Goal: Subscribe to service/newsletter

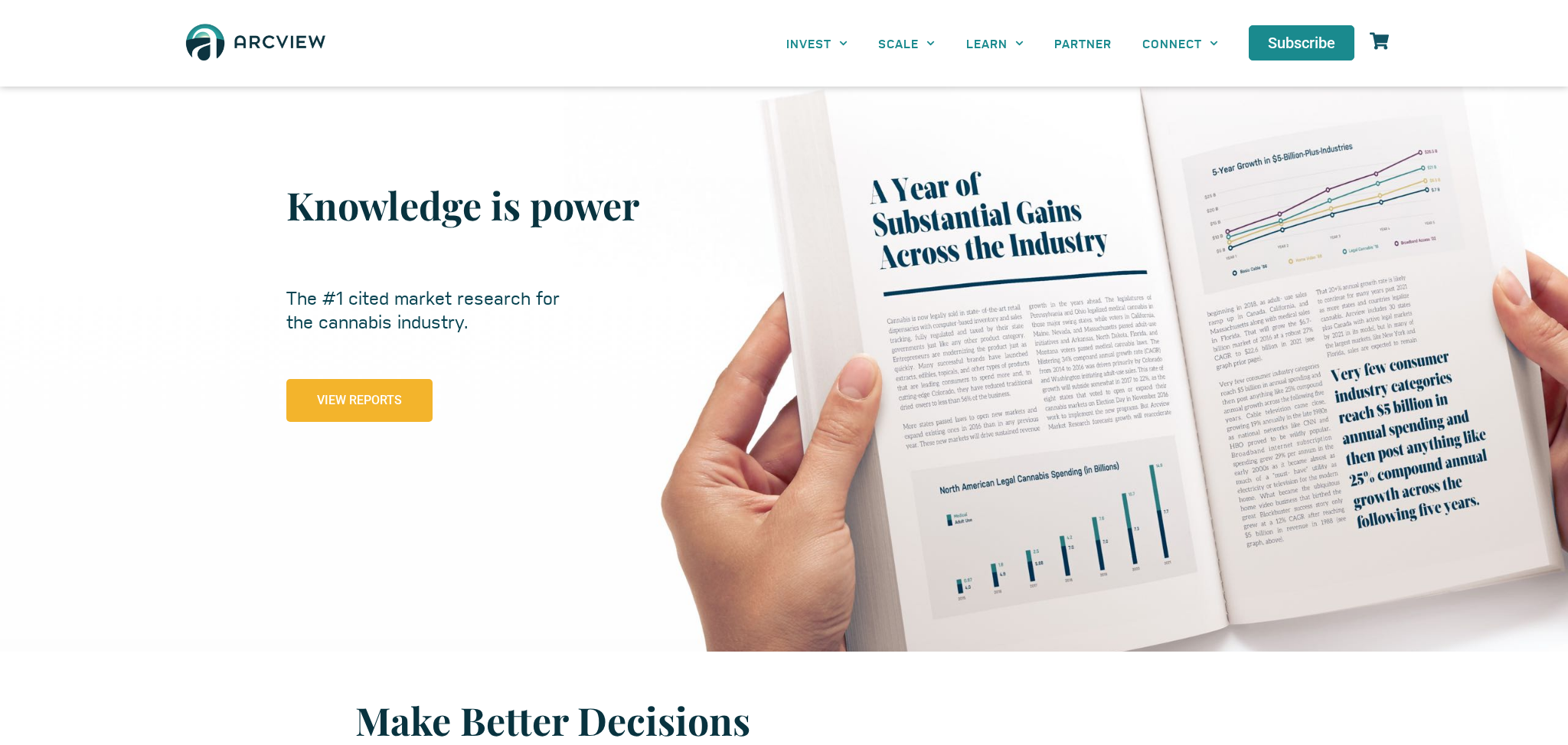
scroll to position [82, 0]
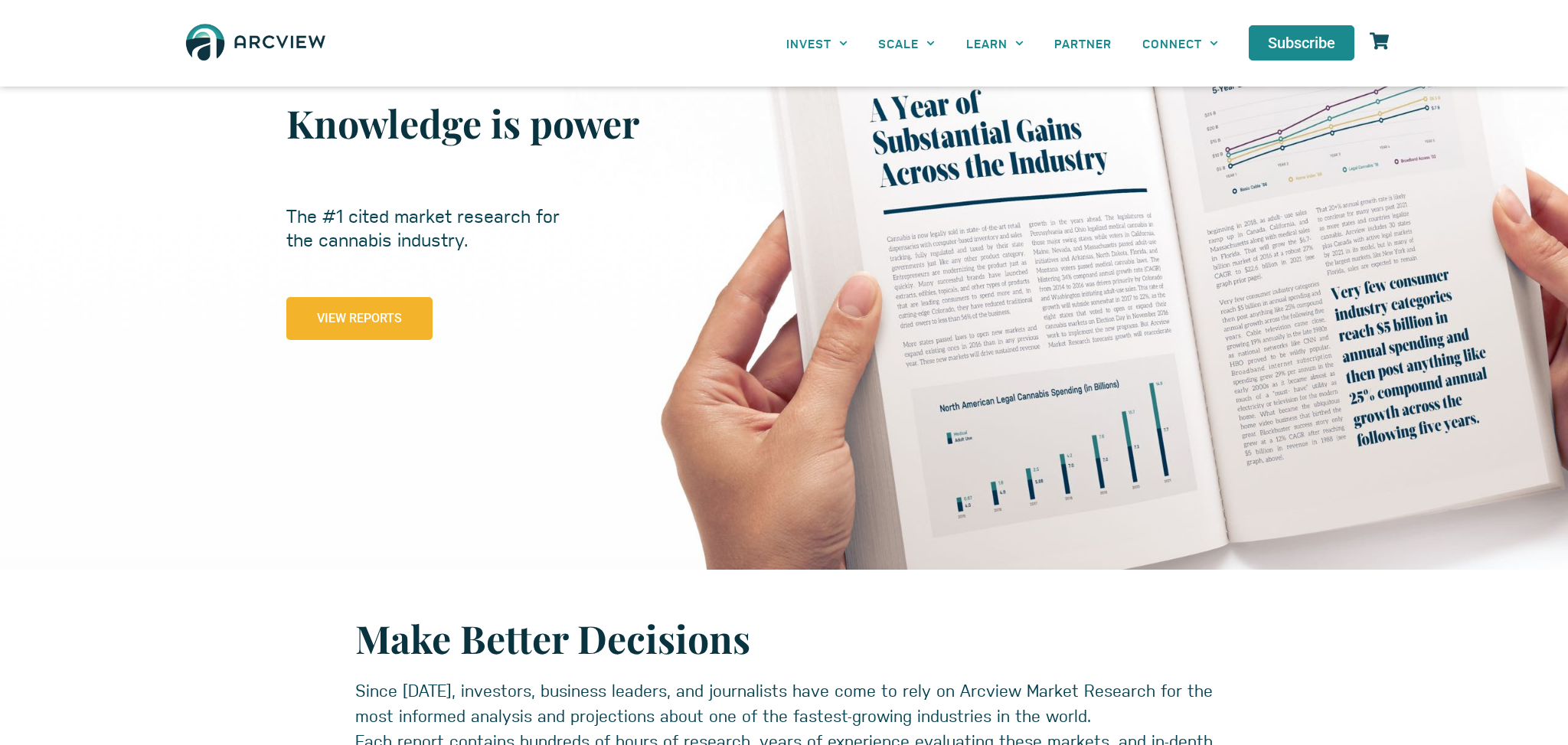
click at [429, 321] on link "View Reports" at bounding box center [360, 318] width 146 height 43
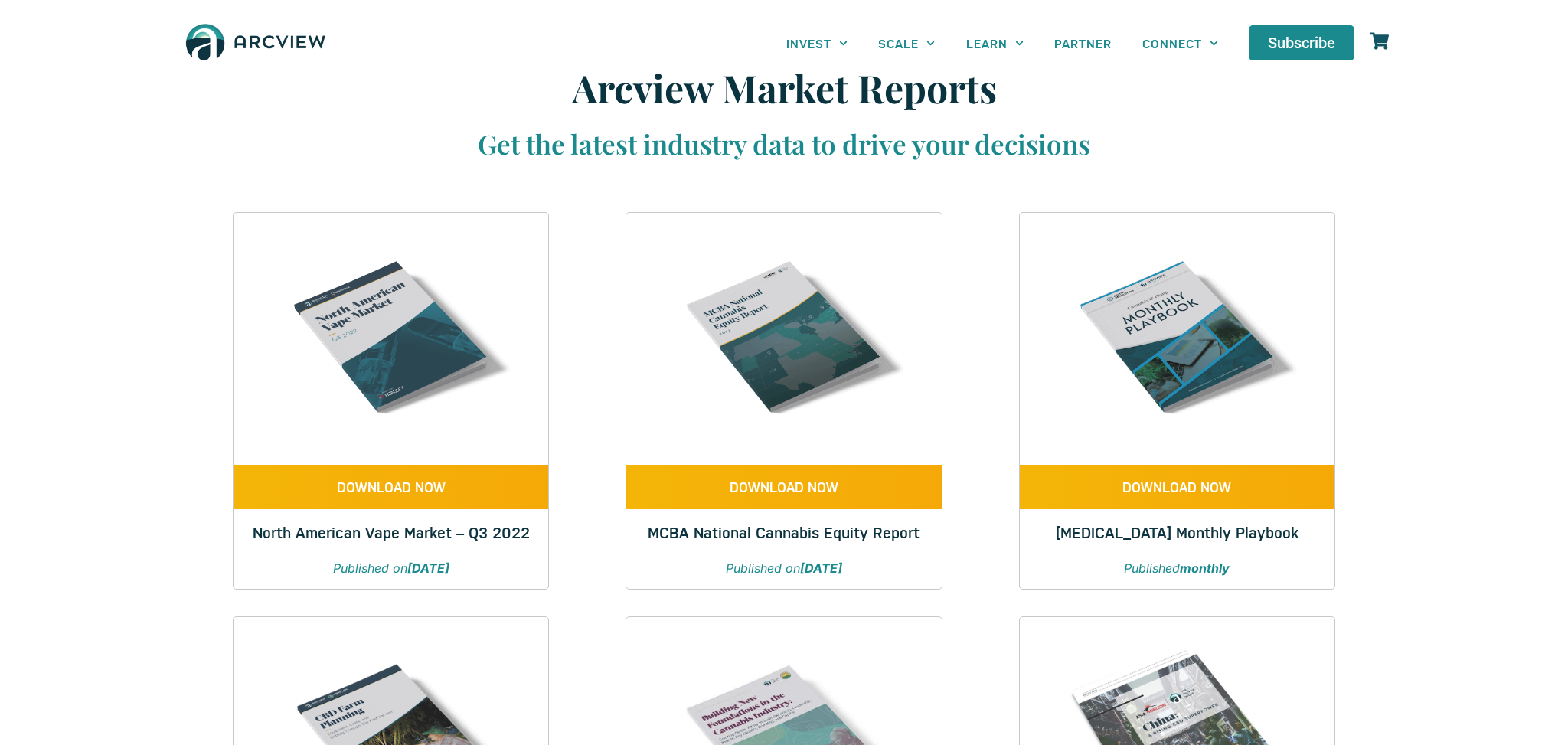
scroll to position [31, 0]
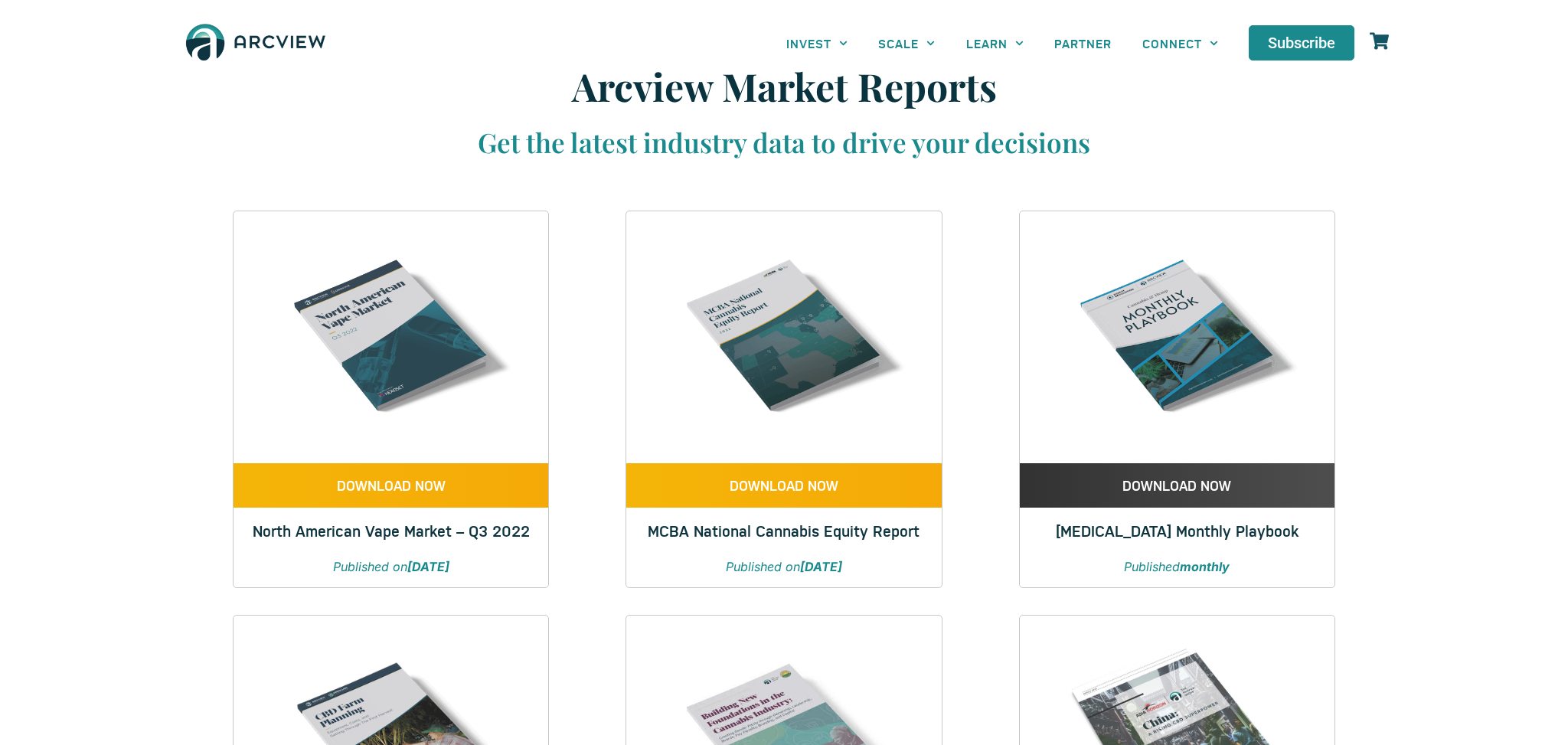
click at [1230, 487] on span "DOWNLOAD NOW" at bounding box center [1176, 485] width 108 height 14
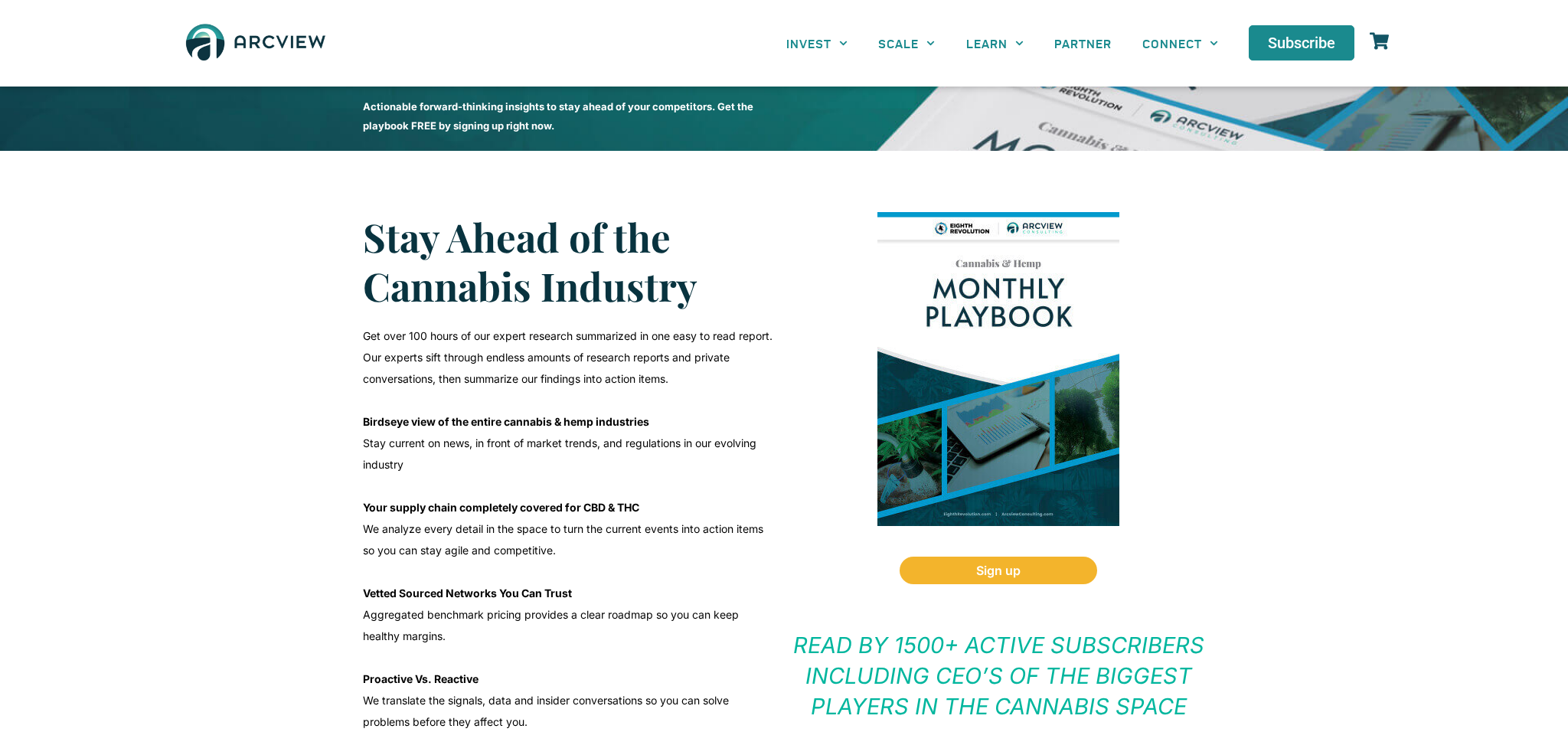
scroll to position [268, 0]
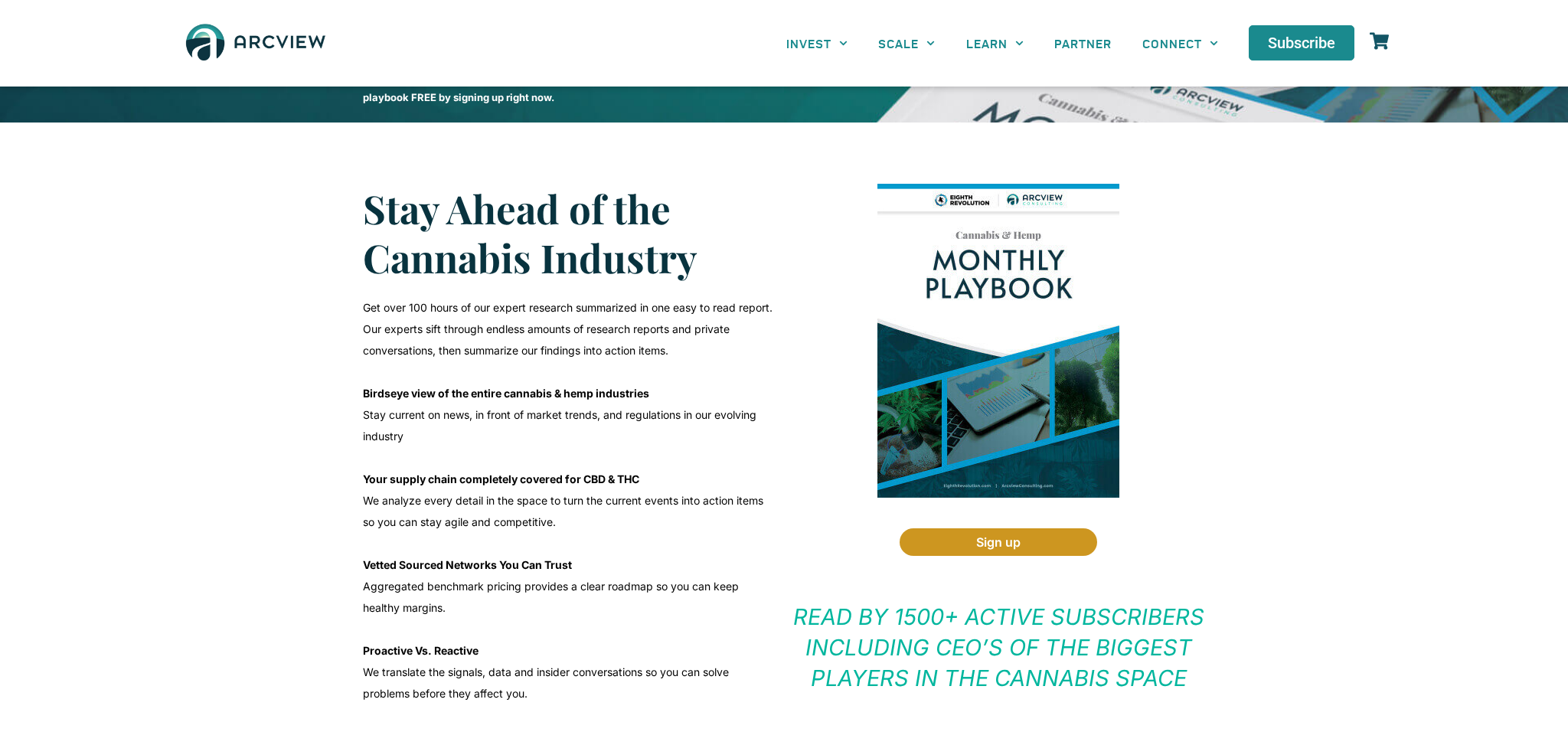
click at [1040, 544] on link "Sign up" at bounding box center [998, 542] width 197 height 28
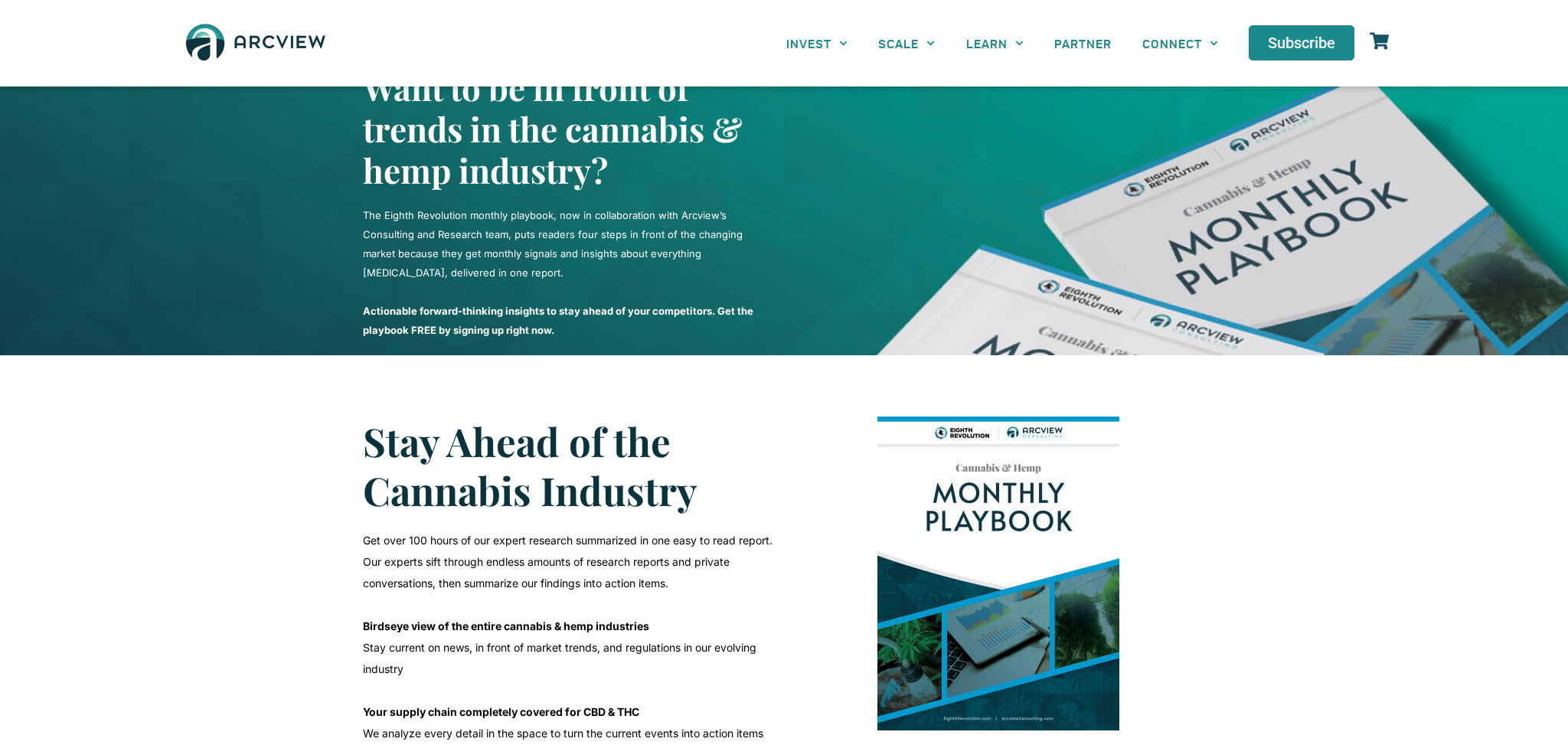
scroll to position [34, 0]
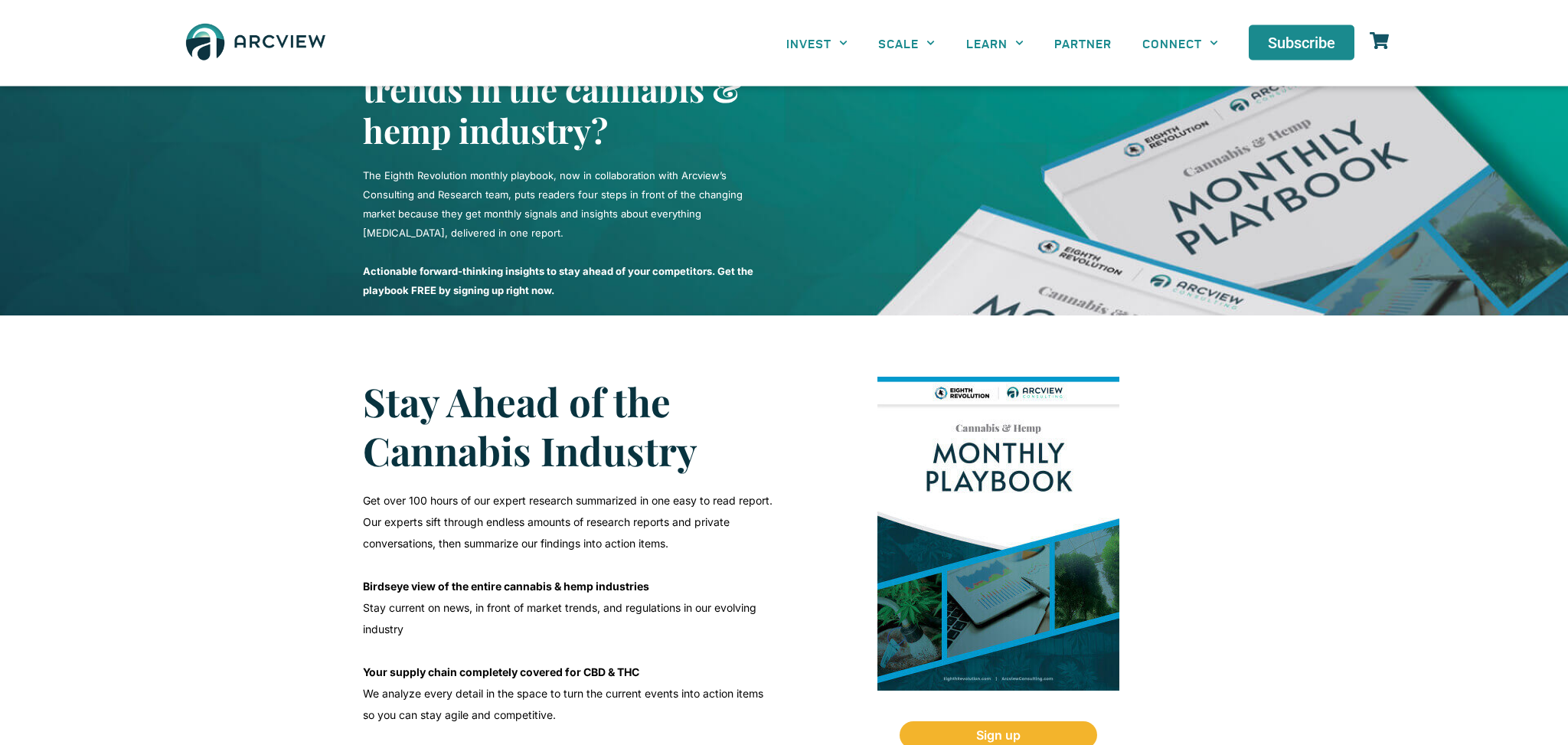
scroll to position [86, 0]
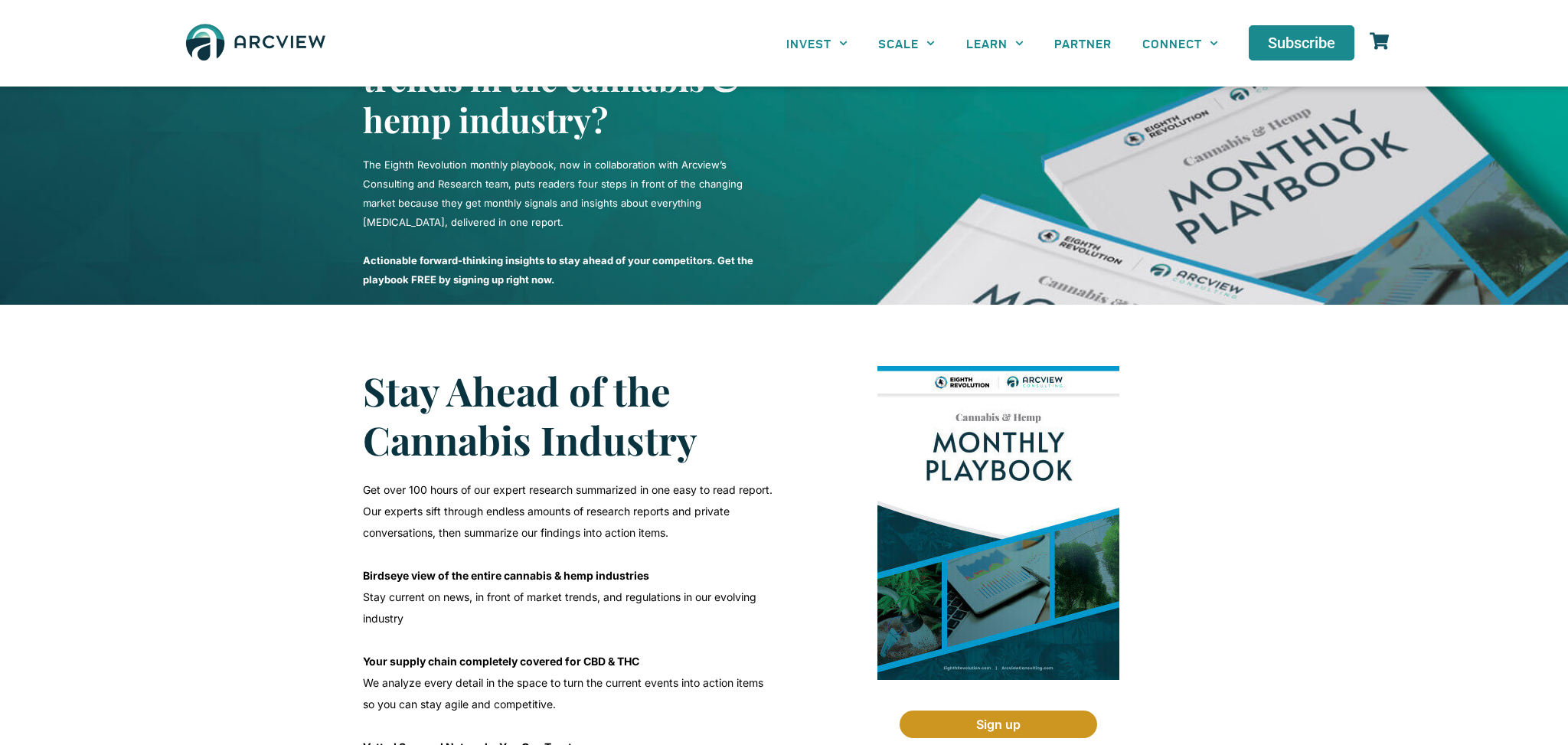
click at [1015, 728] on span "Sign up" at bounding box center [998, 724] width 44 height 12
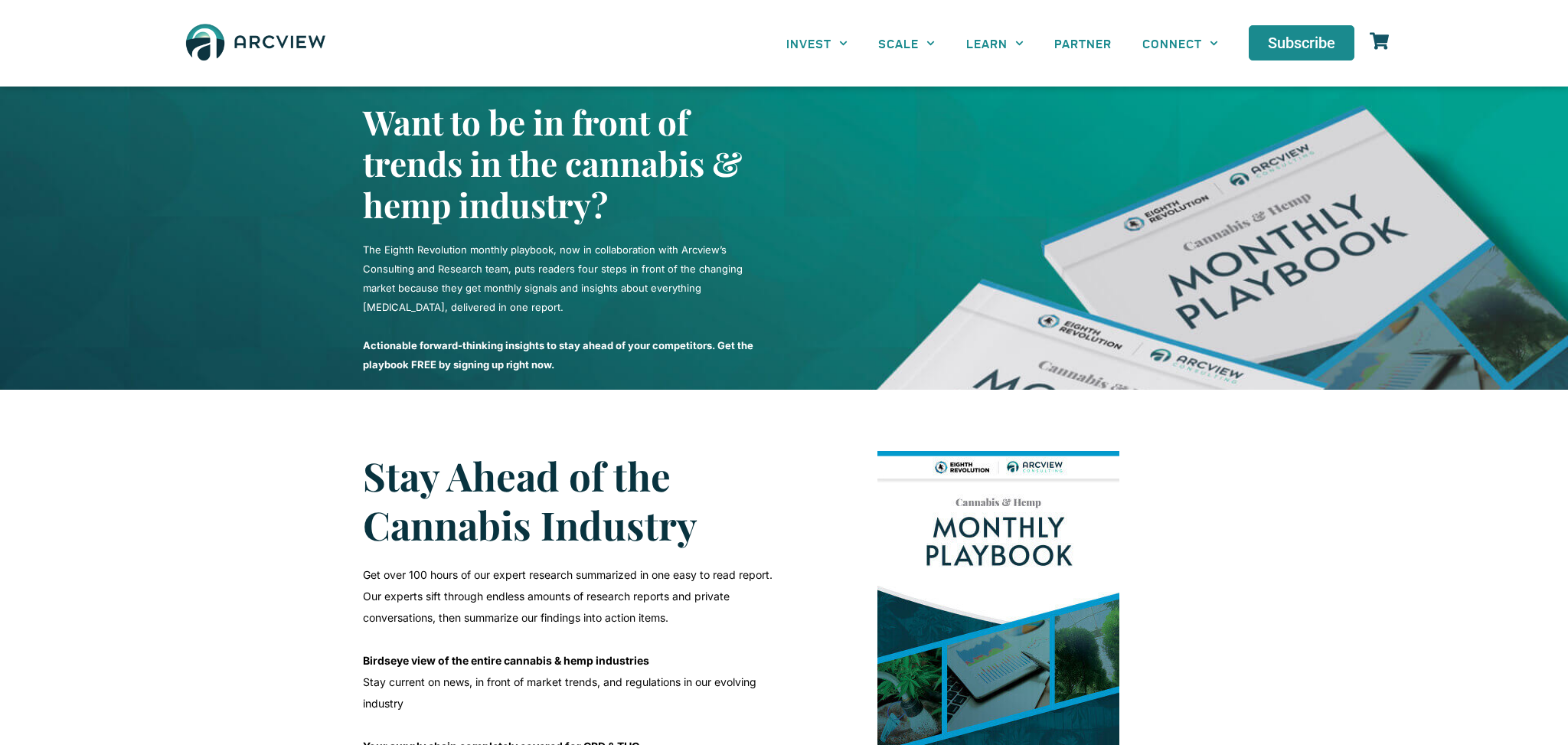
scroll to position [0, 0]
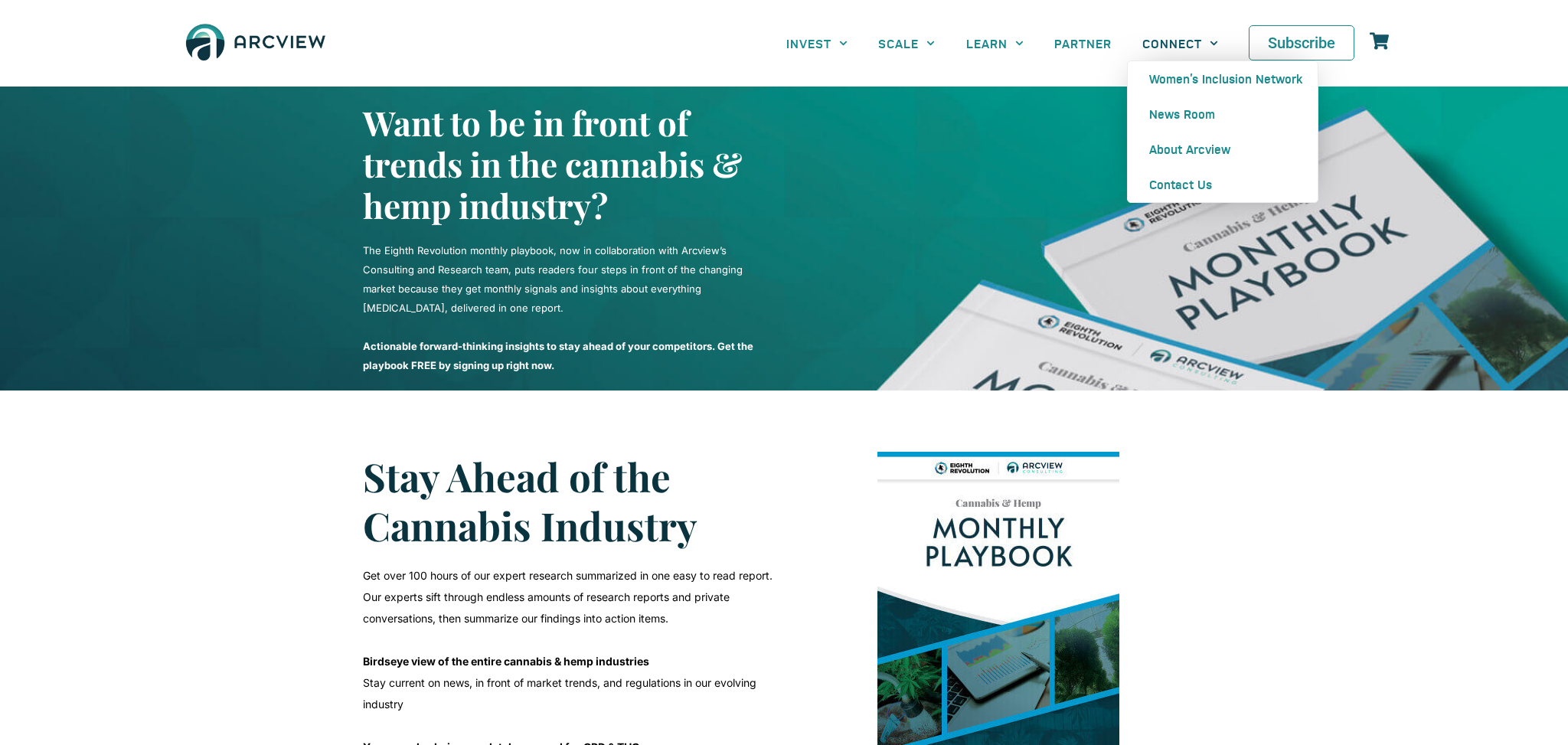
click at [1332, 53] on link "Subscribe" at bounding box center [1301, 43] width 106 height 35
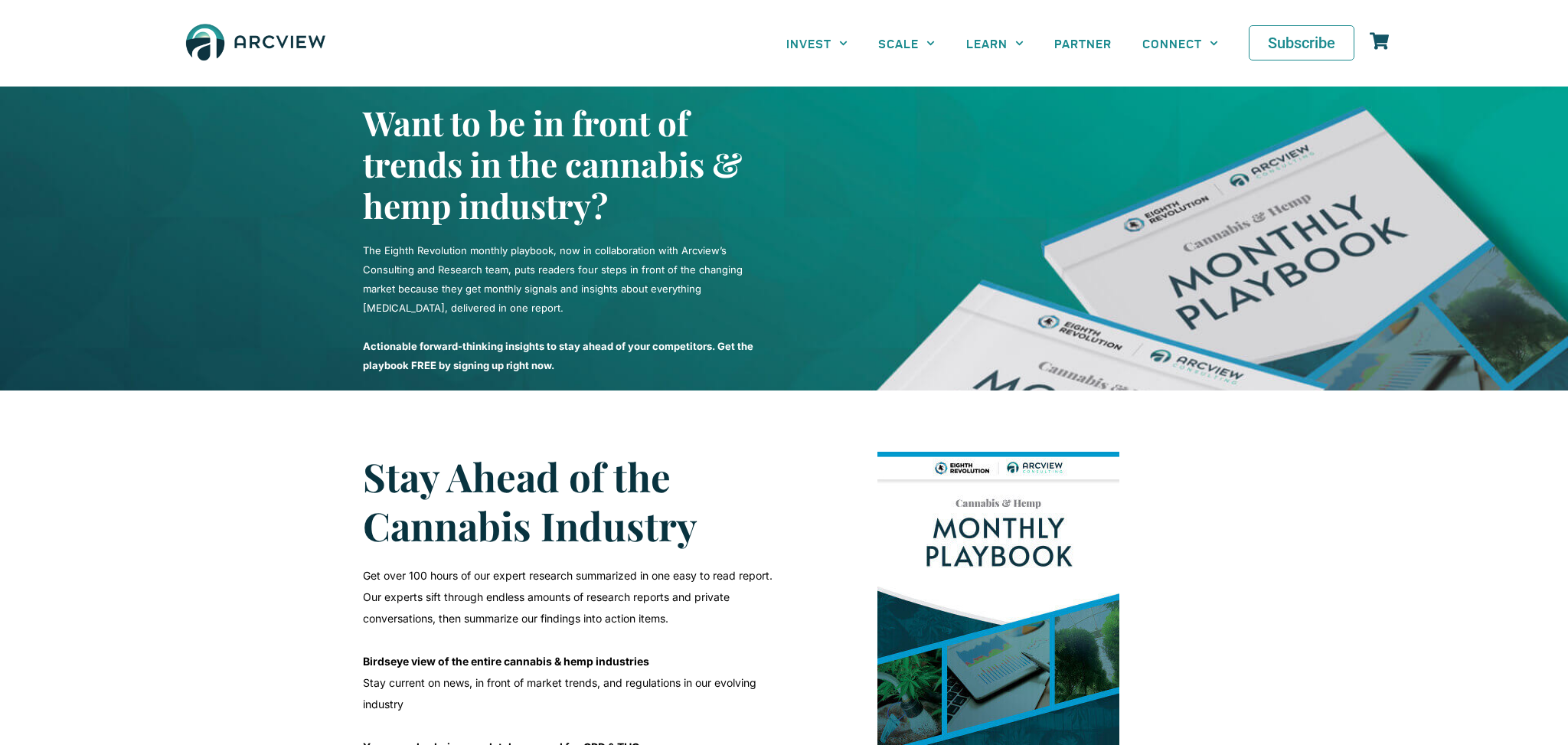
click at [1331, 50] on span "Subscribe" at bounding box center [1301, 43] width 68 height 16
